Goal: Contribute content: Contribute content

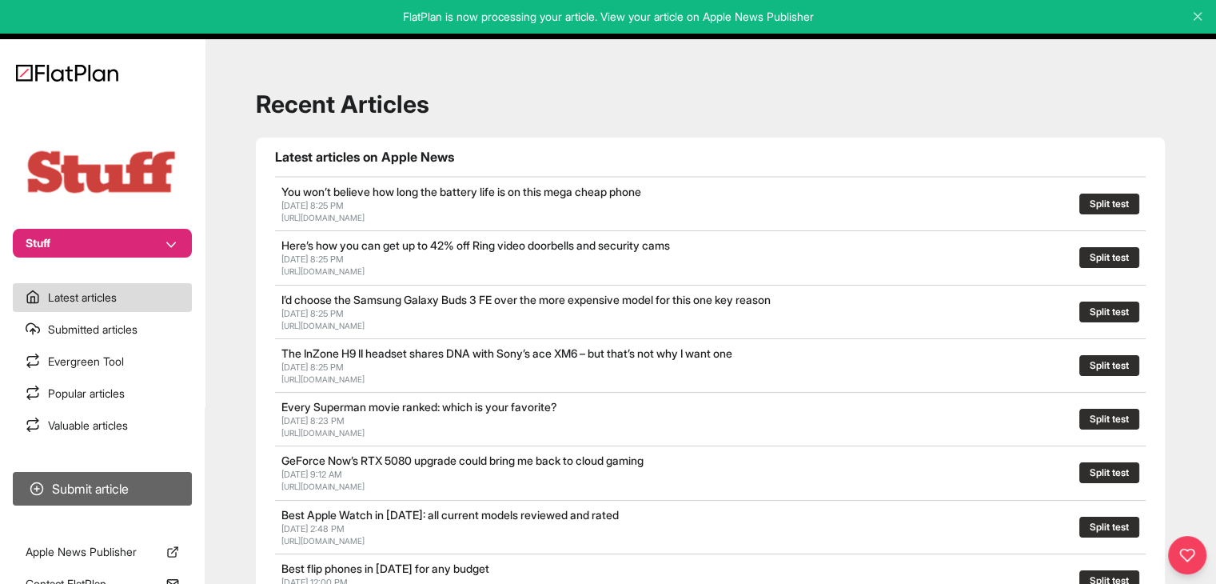
click at [140, 484] on button "Submit article" at bounding box center [102, 489] width 179 height 34
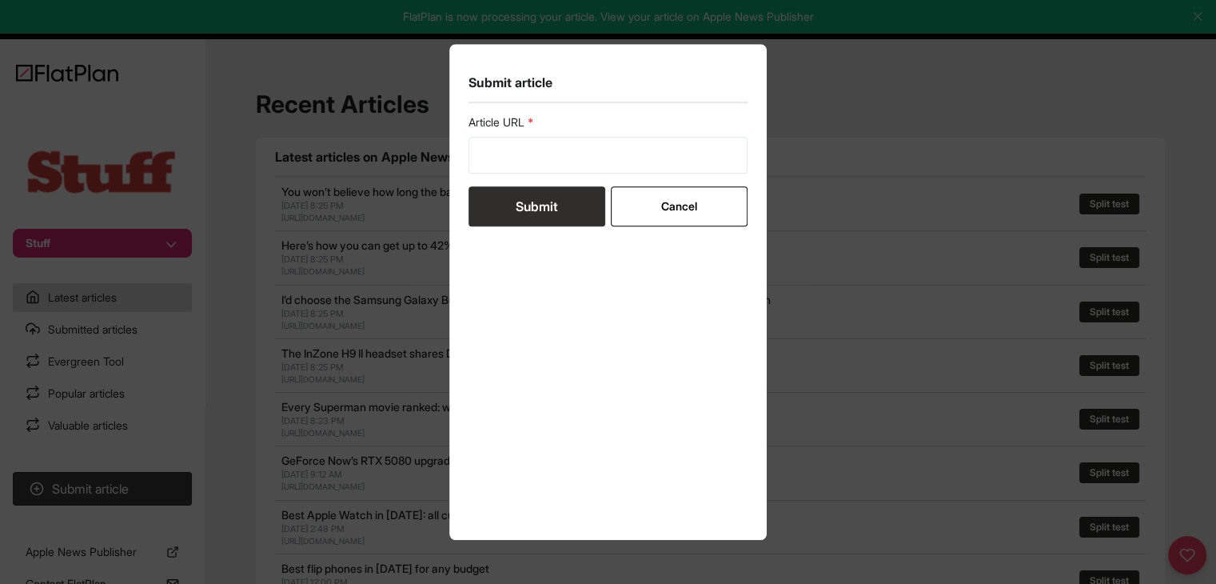
click at [557, 126] on label "Article URL" at bounding box center [609, 122] width 280 height 16
click at [550, 154] on input "url" at bounding box center [609, 155] width 280 height 37
paste input "https://www.stuff.tv/features/best-wireless-earbuds/"
type input "https://www.stuff.tv/features/best-wireless-earbuds/"
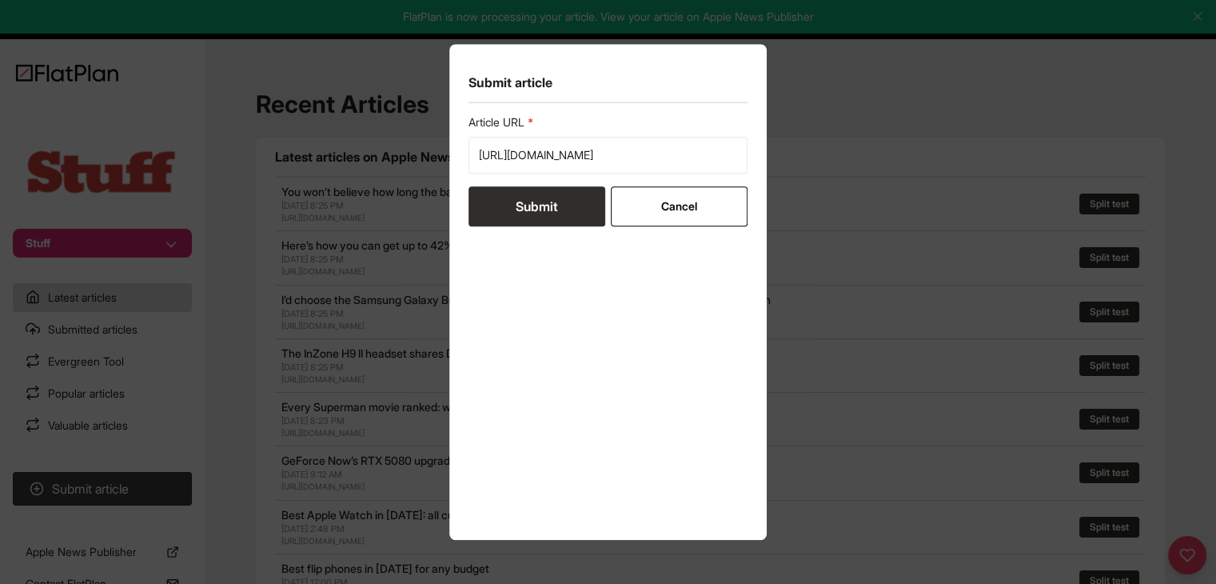
click at [541, 215] on button "Submit" at bounding box center [537, 206] width 137 height 40
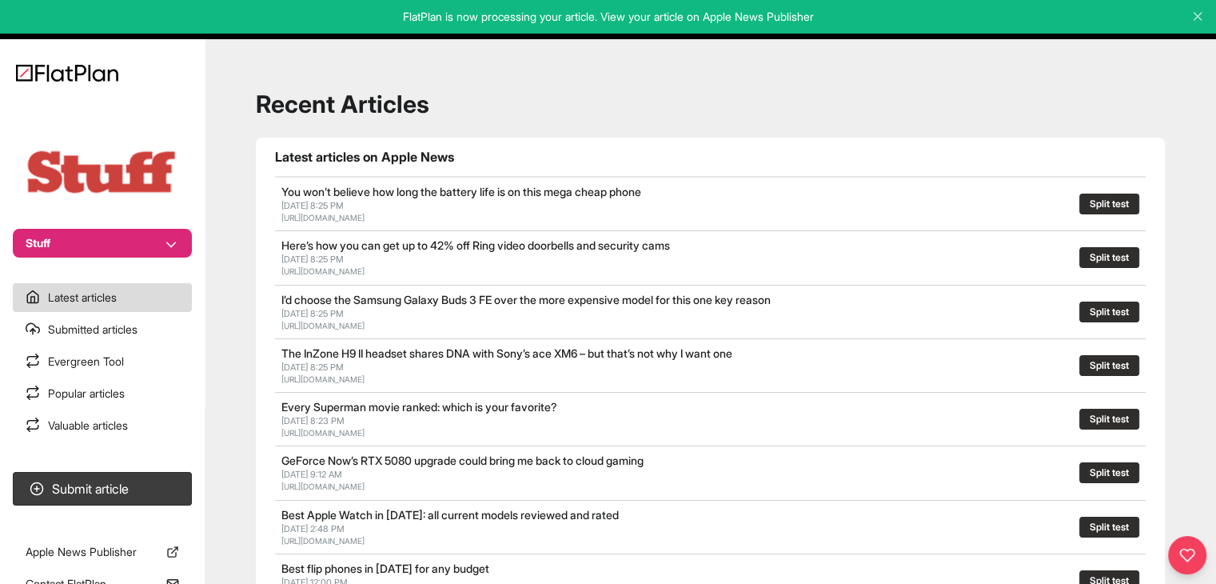
click at [102, 237] on button "Stuff" at bounding box center [102, 243] width 179 height 29
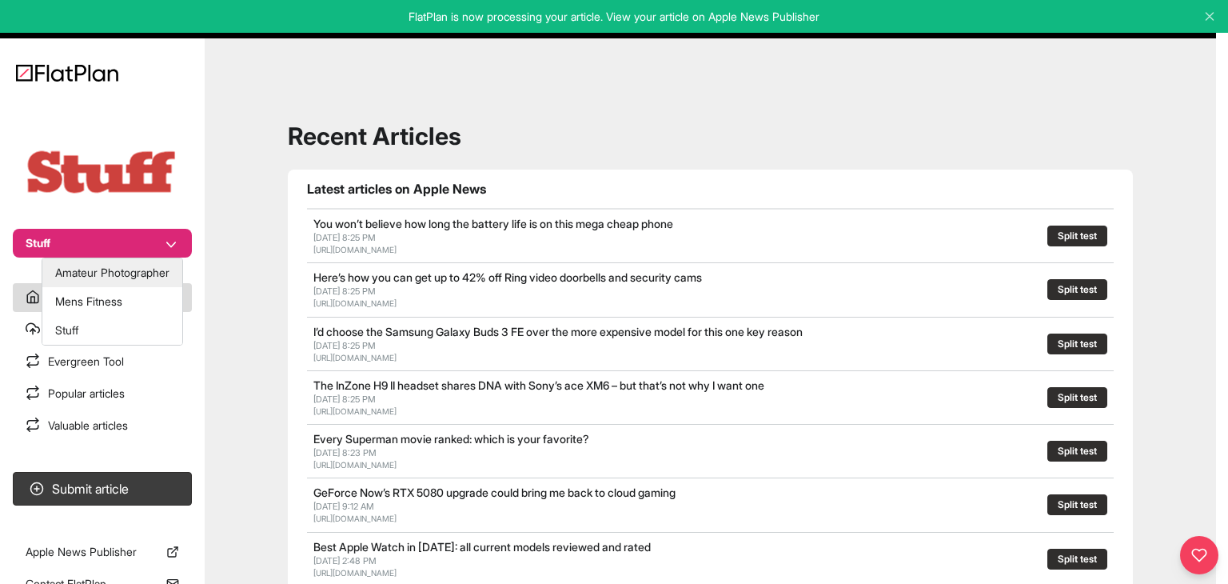
click at [111, 274] on button "Amateur Photographer" at bounding box center [112, 272] width 140 height 29
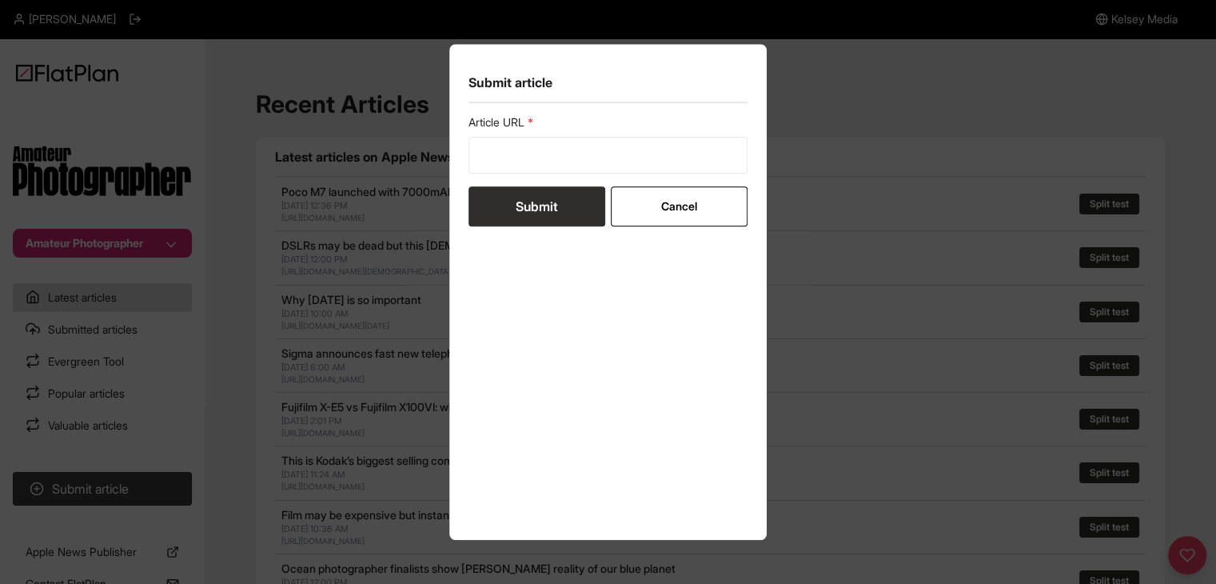
click at [600, 130] on label "Article URL" at bounding box center [609, 122] width 280 height 16
click at [589, 154] on input "url" at bounding box center [609, 155] width 280 height 37
paste input "[URL][DOMAIN_NAME]"
type input "[URL][DOMAIN_NAME]"
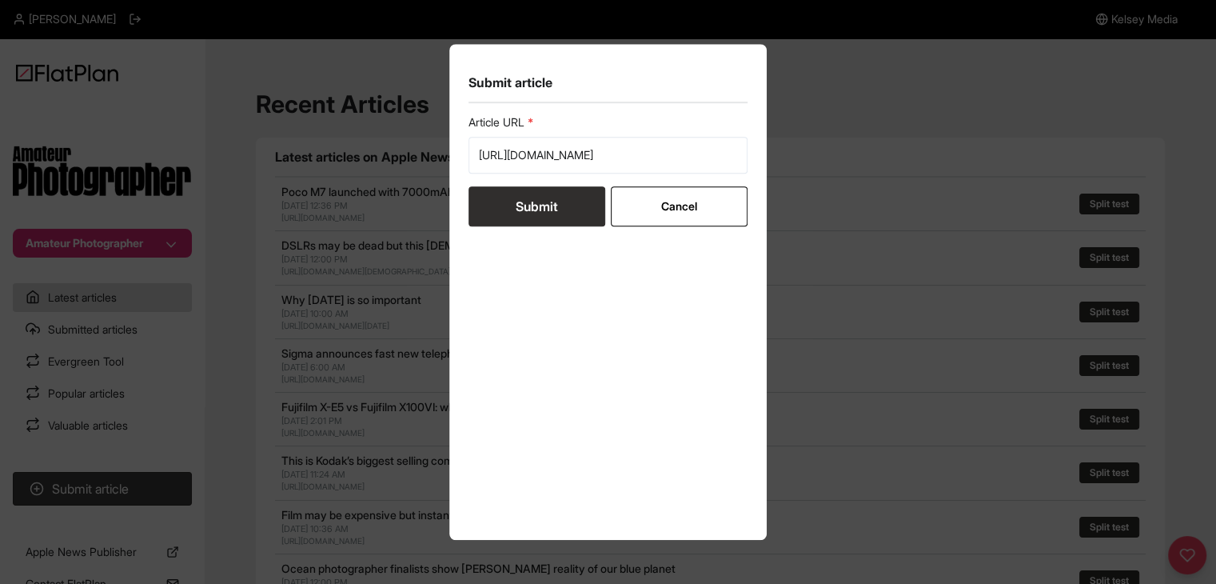
click at [563, 214] on button "Submit" at bounding box center [537, 206] width 137 height 40
